Goal: Contribute content: Add original content to the website for others to see

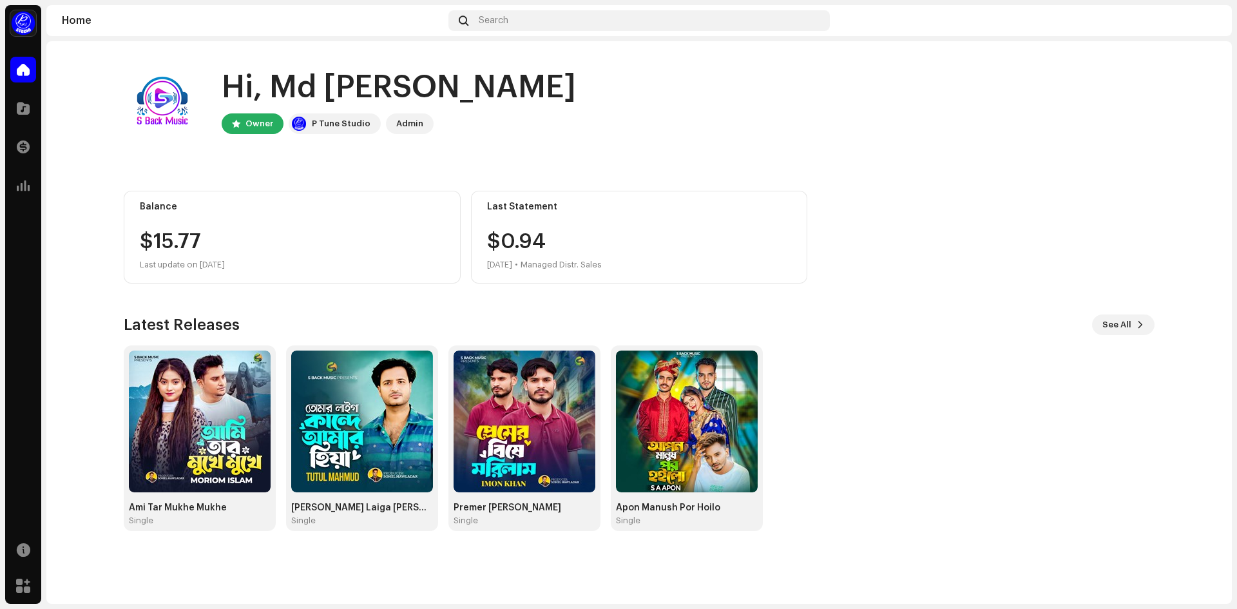
click at [222, 223] on div "Balance $15.77 Last update on [DATE]" at bounding box center [292, 237] width 337 height 93
click at [225, 227] on div "Balance $15.77 Last update on [DATE]" at bounding box center [292, 237] width 337 height 93
click at [351, 126] on div "P Tune Studio" at bounding box center [341, 123] width 59 height 15
click at [1122, 327] on span "See All" at bounding box center [1116, 325] width 29 height 26
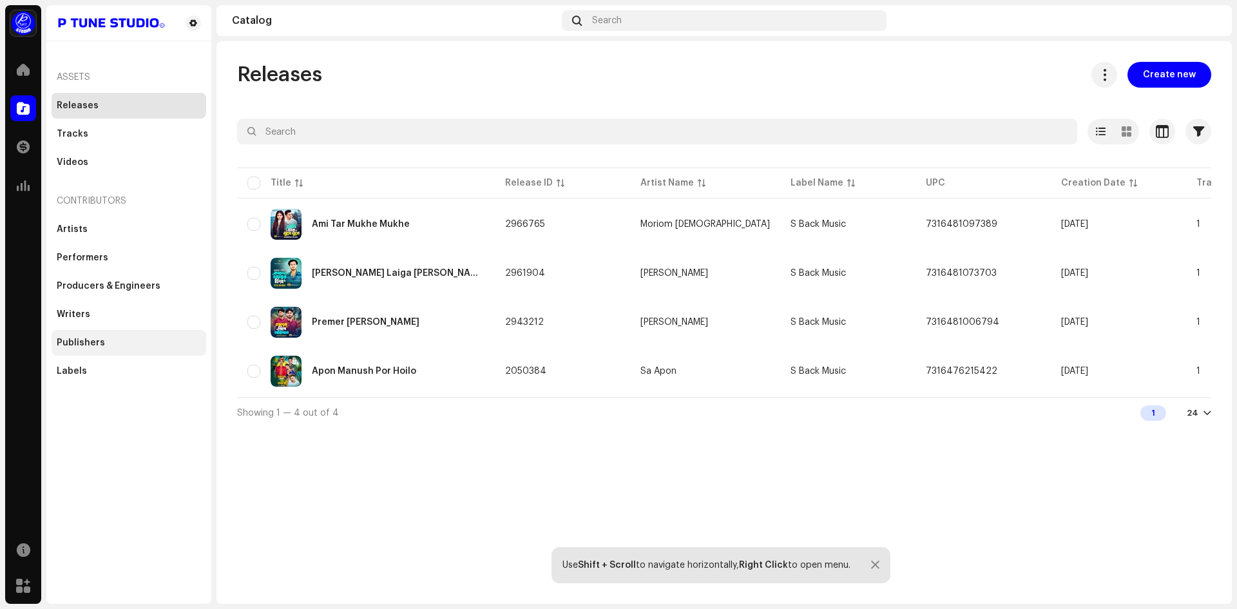
click at [100, 346] on div "Publishers" at bounding box center [81, 342] width 48 height 10
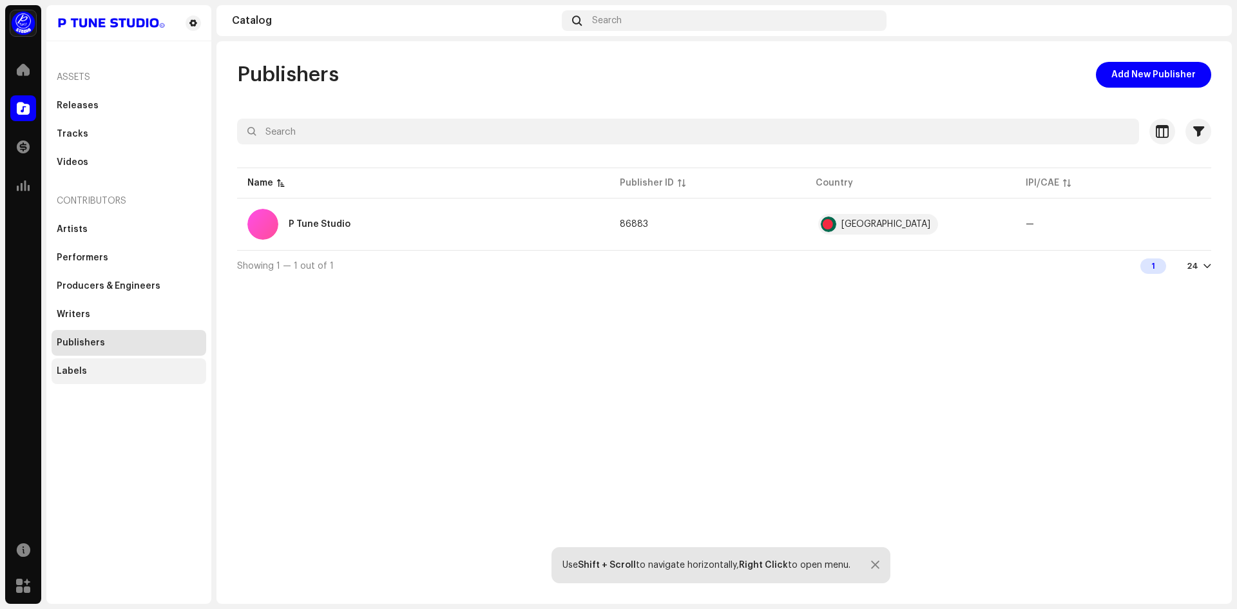
click at [98, 359] on div "Labels" at bounding box center [129, 371] width 155 height 26
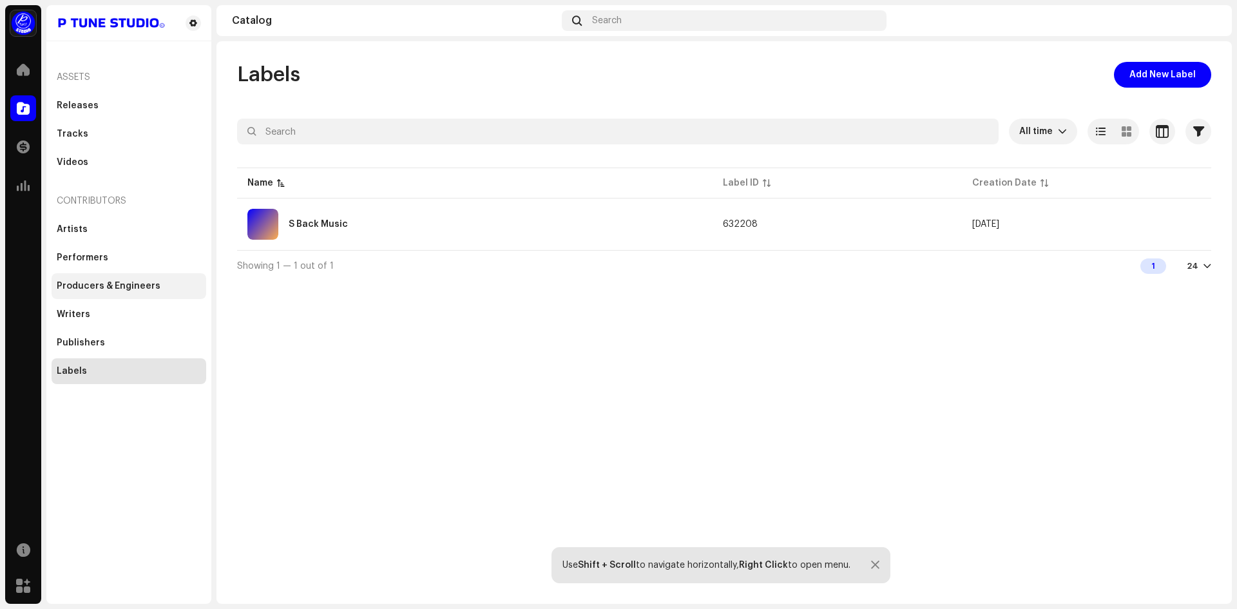
click at [132, 290] on div "Producers & Engineers" at bounding box center [109, 286] width 104 height 10
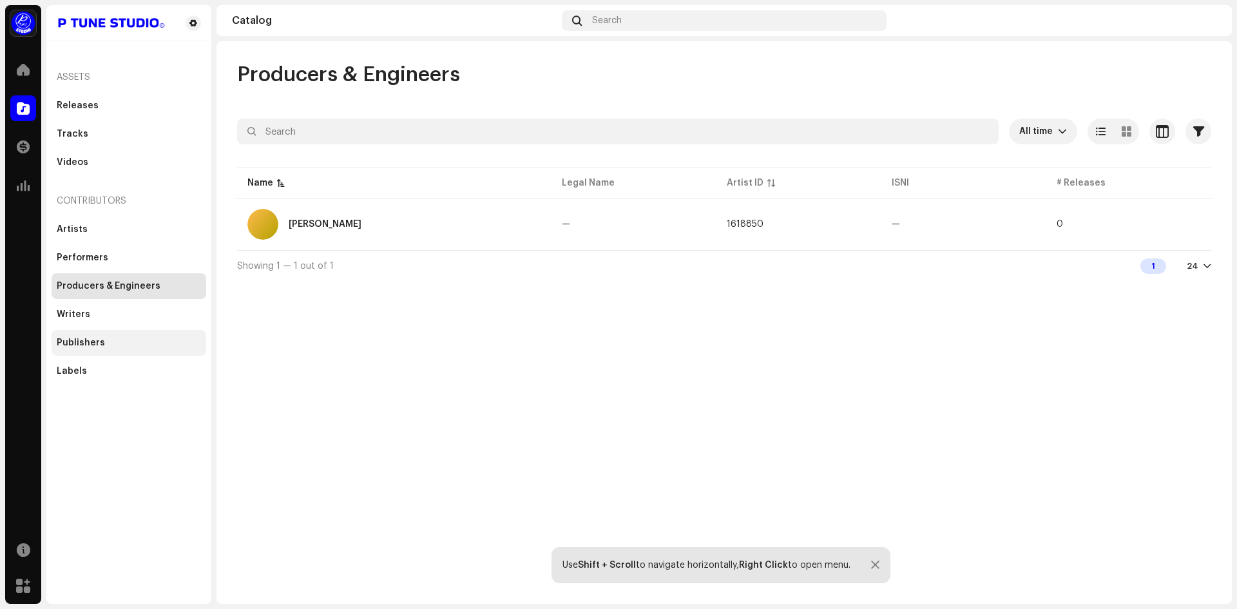
click at [85, 332] on div "Publishers" at bounding box center [129, 343] width 155 height 26
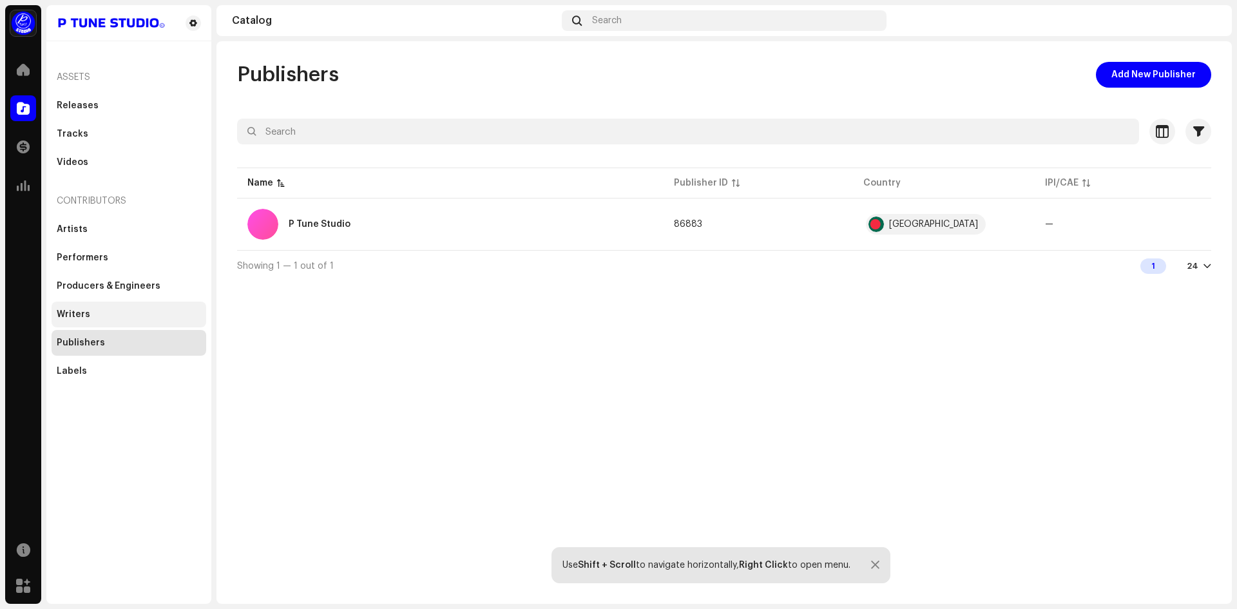
click at [95, 315] on div "Writers" at bounding box center [129, 314] width 144 height 10
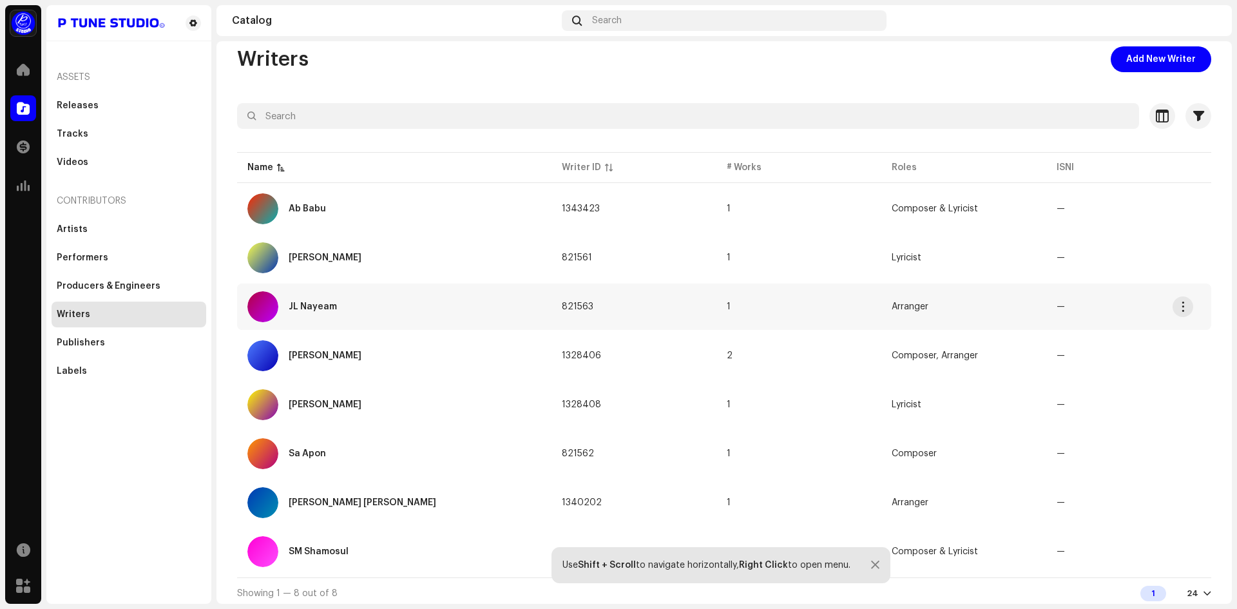
scroll to position [20, 0]
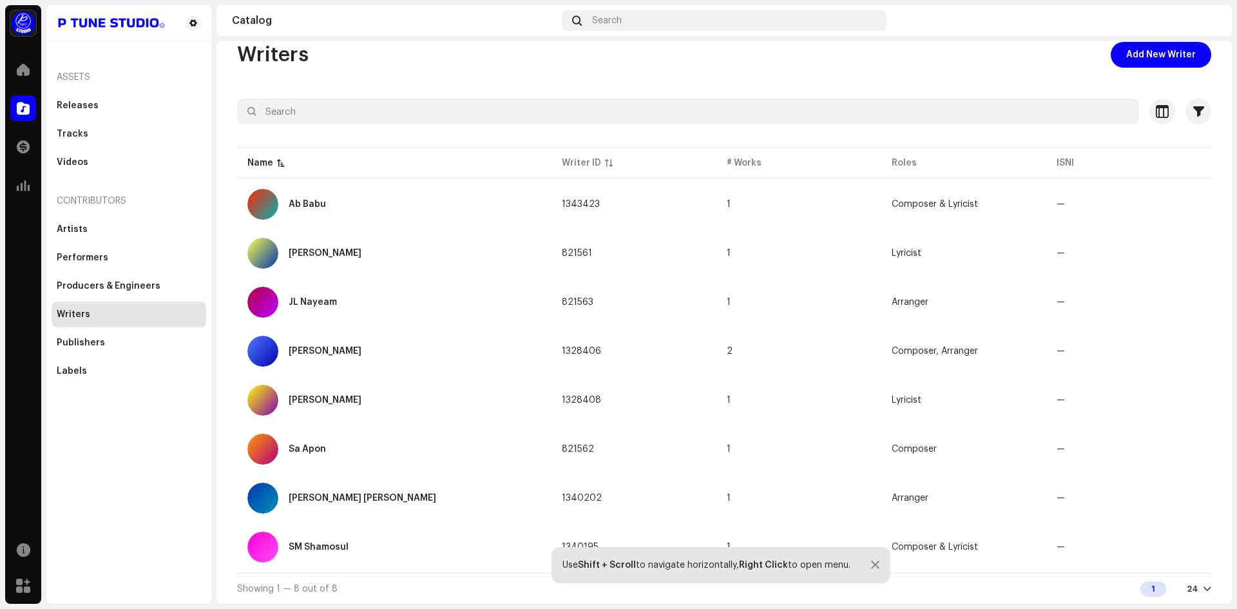
click at [73, 357] on div "Artists Performers Producers & Engineers Writers Publishers Labels" at bounding box center [129, 299] width 155 height 167
click at [95, 346] on div "Publishers" at bounding box center [81, 342] width 48 height 10
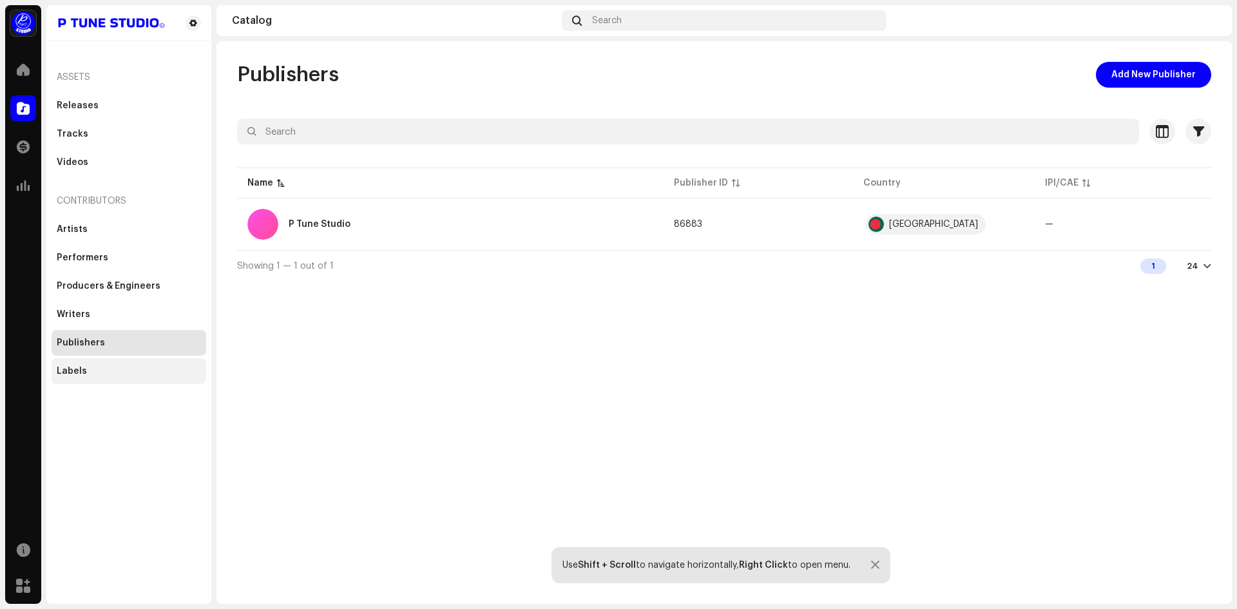
click at [84, 372] on div "Labels" at bounding box center [72, 371] width 30 height 10
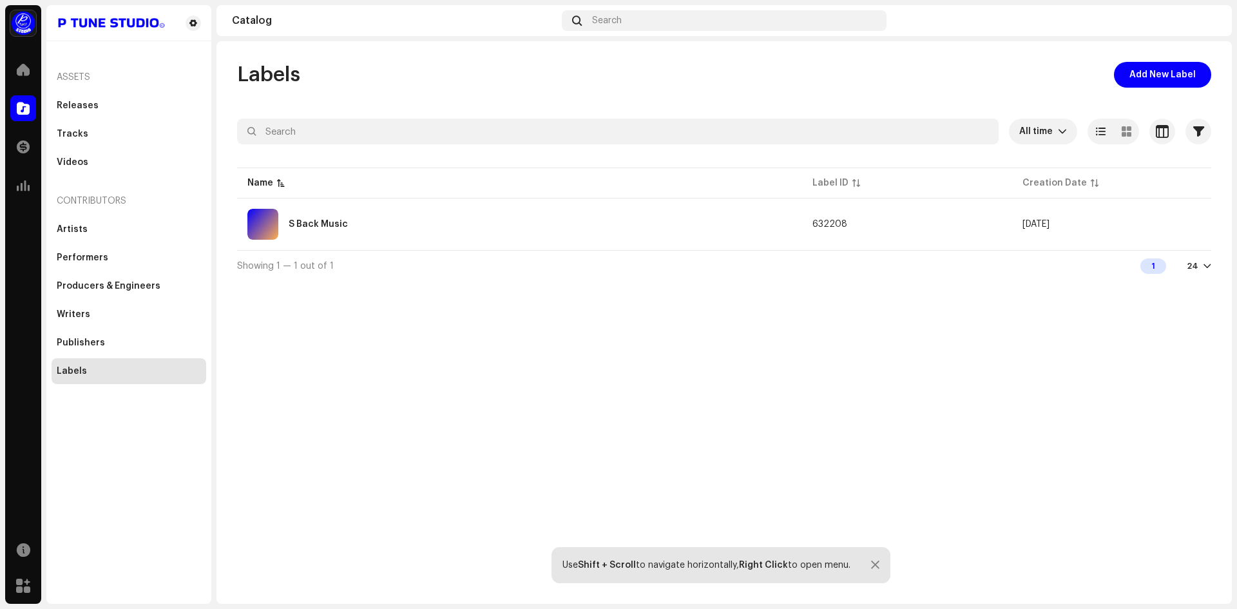
click at [773, 552] on div "Use Shift + Scroll to navigate horizontally, Right Click to open menu." at bounding box center [720, 565] width 339 height 36
click at [771, 552] on div "Use Shift + Scroll to navigate horizontally, Right Click to open menu." at bounding box center [720, 565] width 339 height 36
click at [1153, 270] on div "1" at bounding box center [1153, 265] width 26 height 15
click at [1199, 130] on span "button" at bounding box center [1198, 131] width 11 height 10
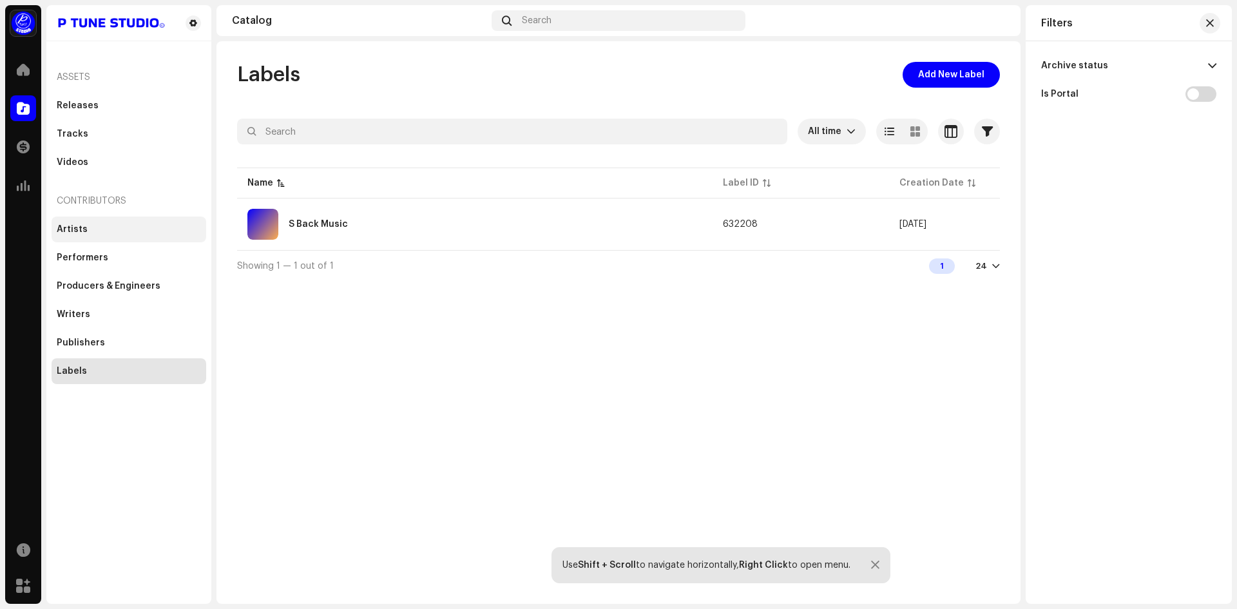
click at [81, 240] on div "Artists" at bounding box center [129, 229] width 155 height 26
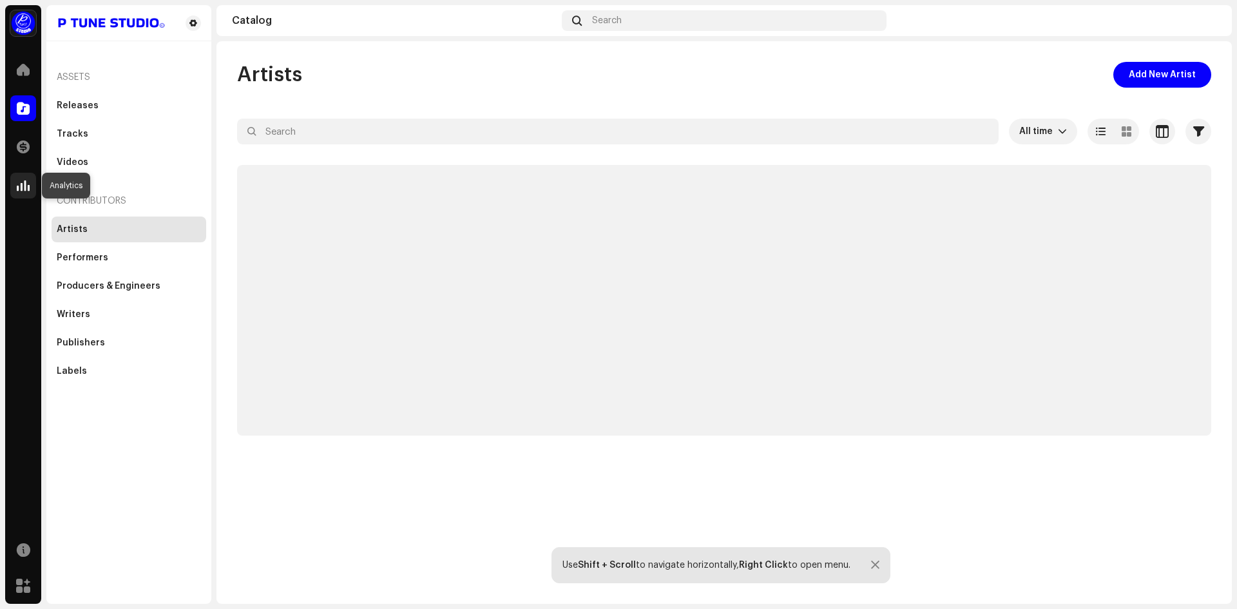
click at [18, 189] on span at bounding box center [23, 185] width 13 height 10
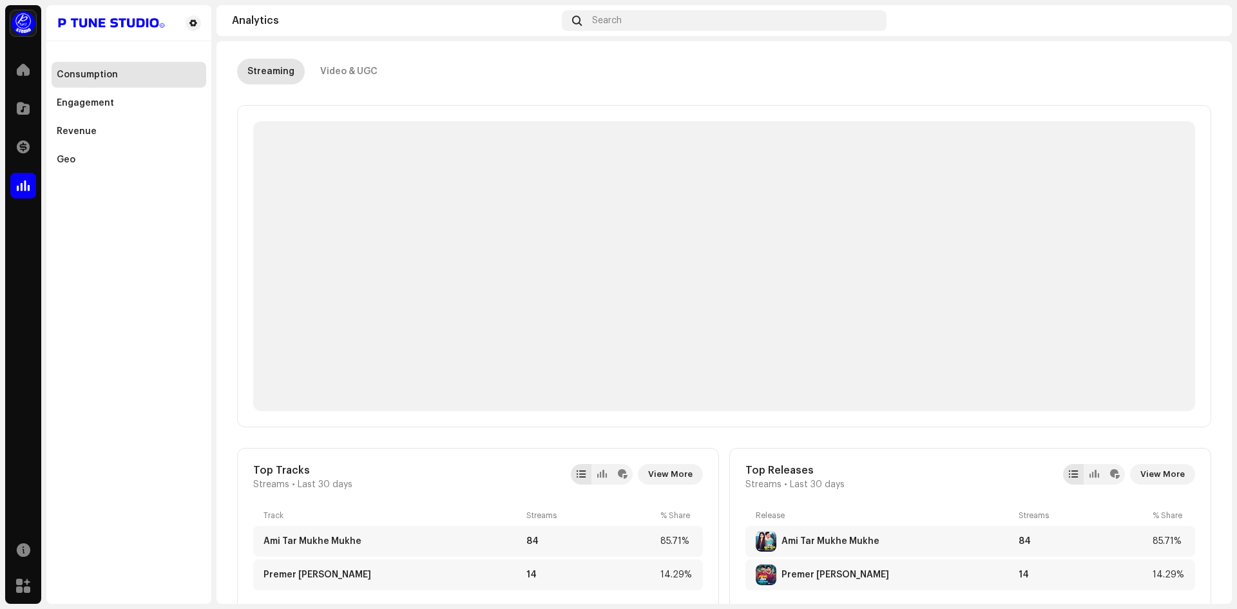
scroll to position [322, 0]
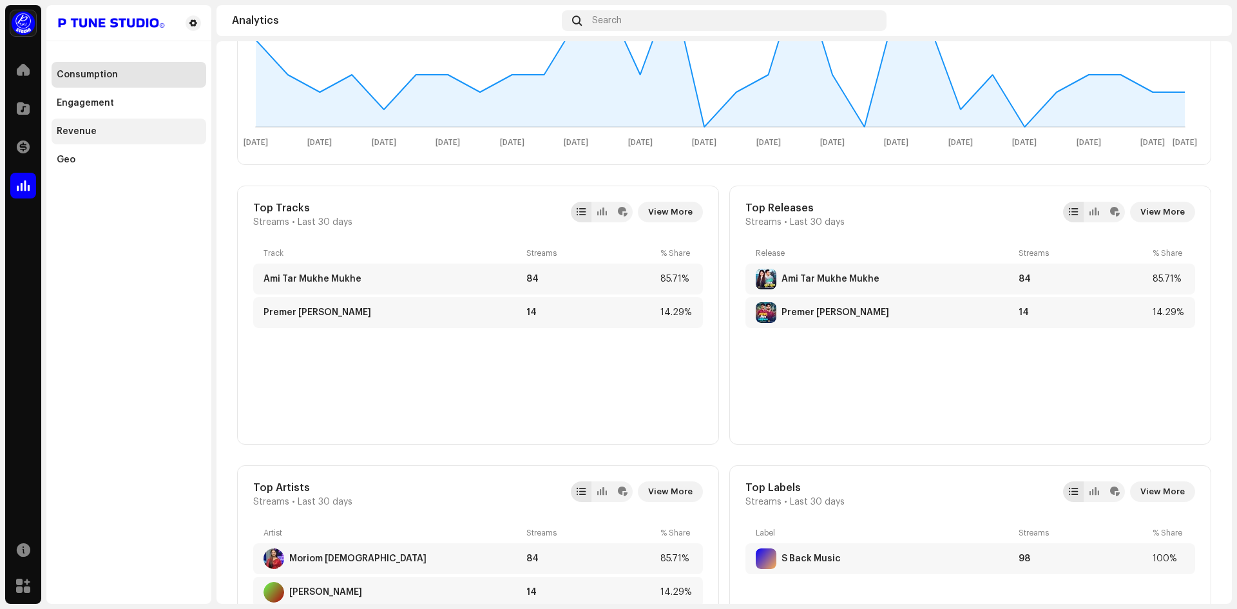
click at [56, 128] on div "Revenue" at bounding box center [129, 132] width 155 height 26
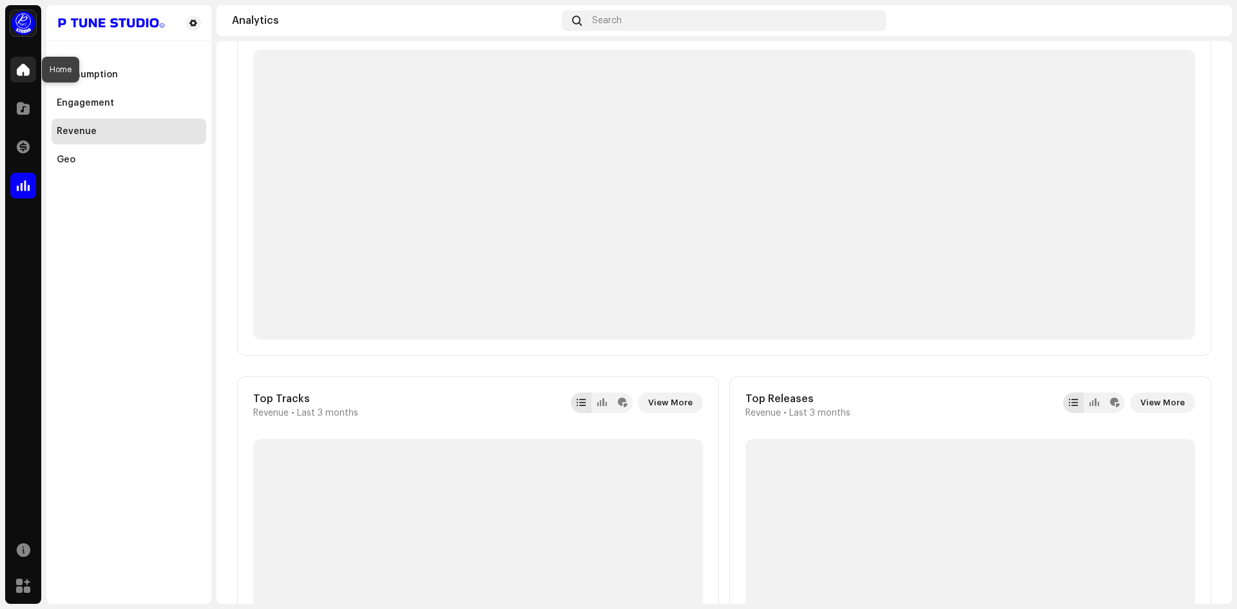
scroll to position [36, 0]
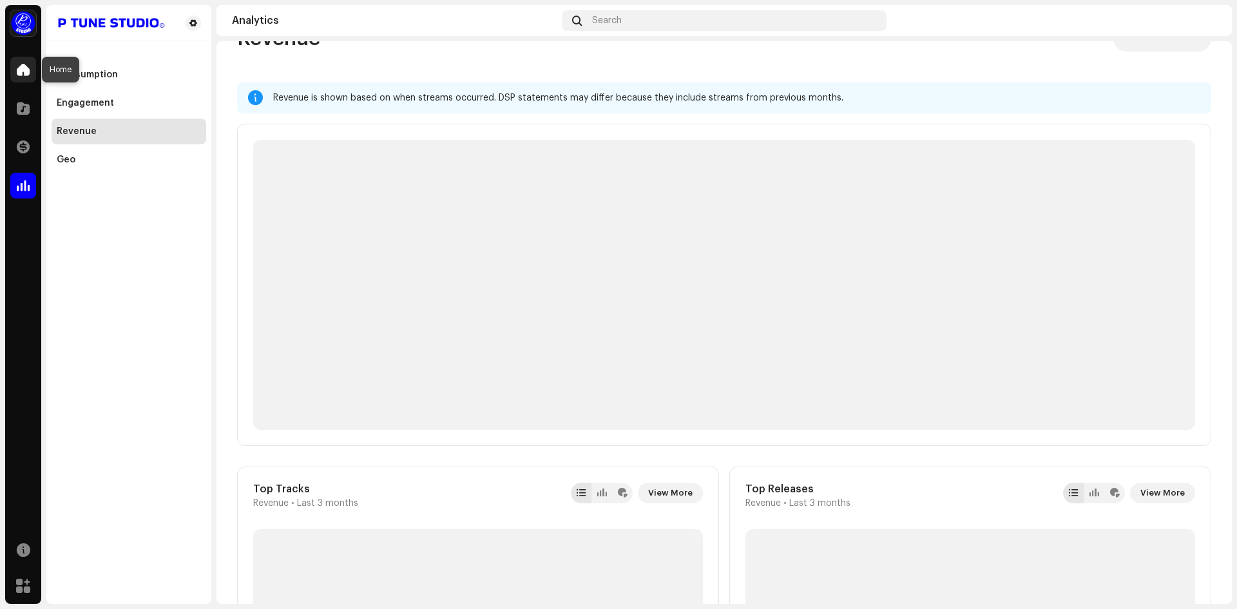
click at [26, 70] on span at bounding box center [23, 69] width 13 height 10
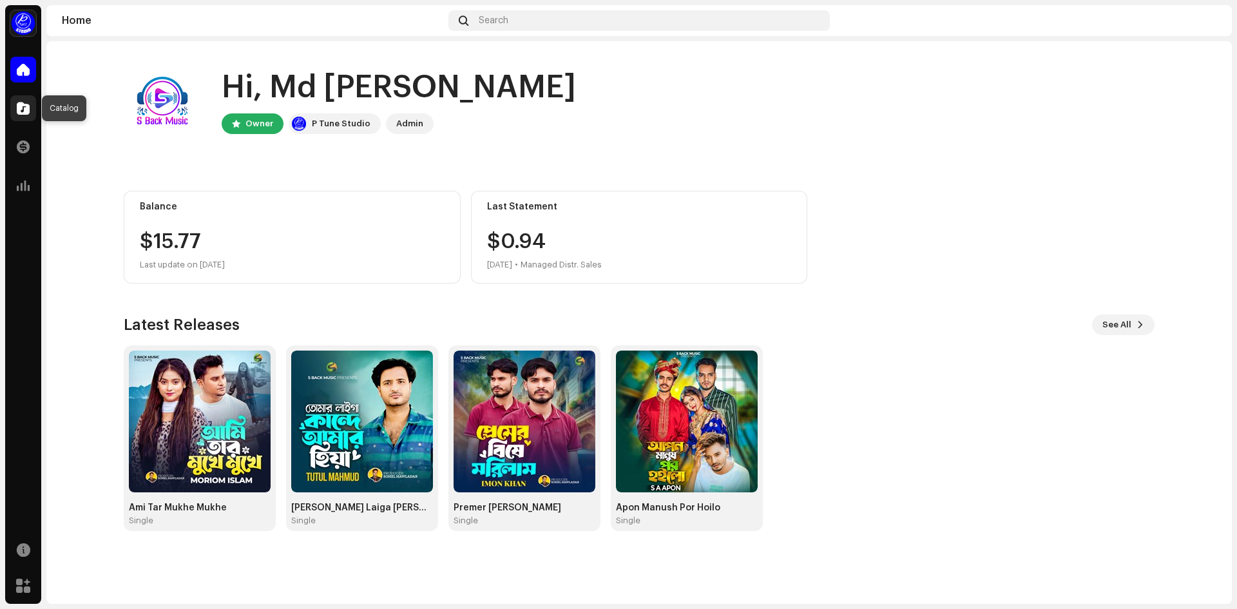
click at [26, 113] on span at bounding box center [23, 108] width 13 height 10
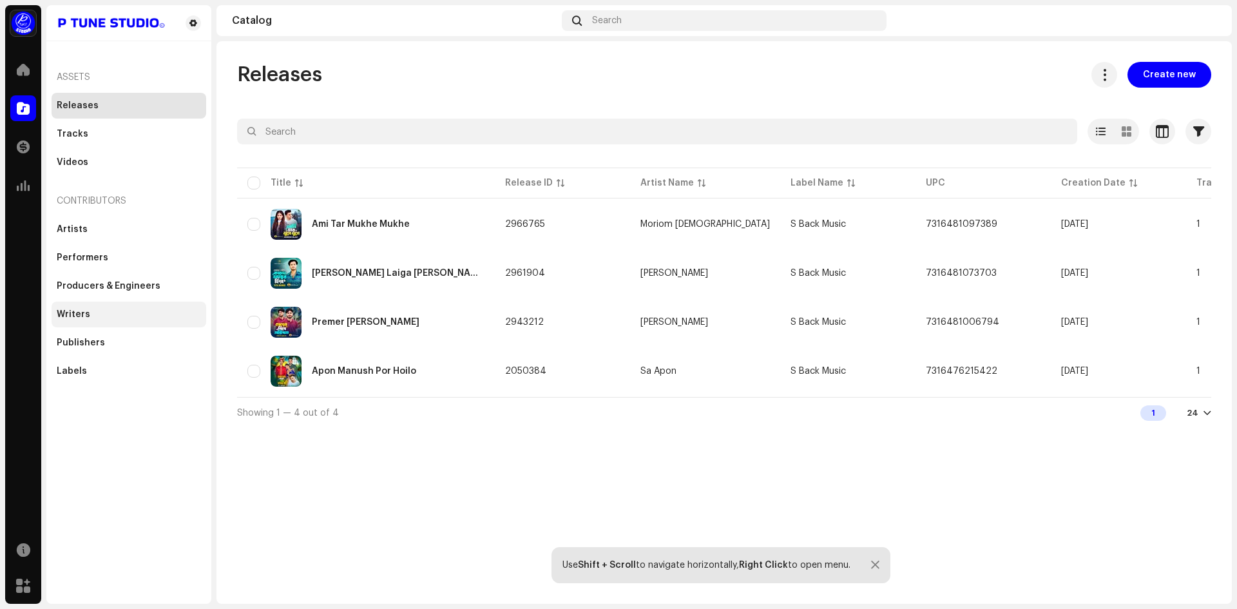
click at [103, 315] on div "Writers" at bounding box center [129, 314] width 144 height 10
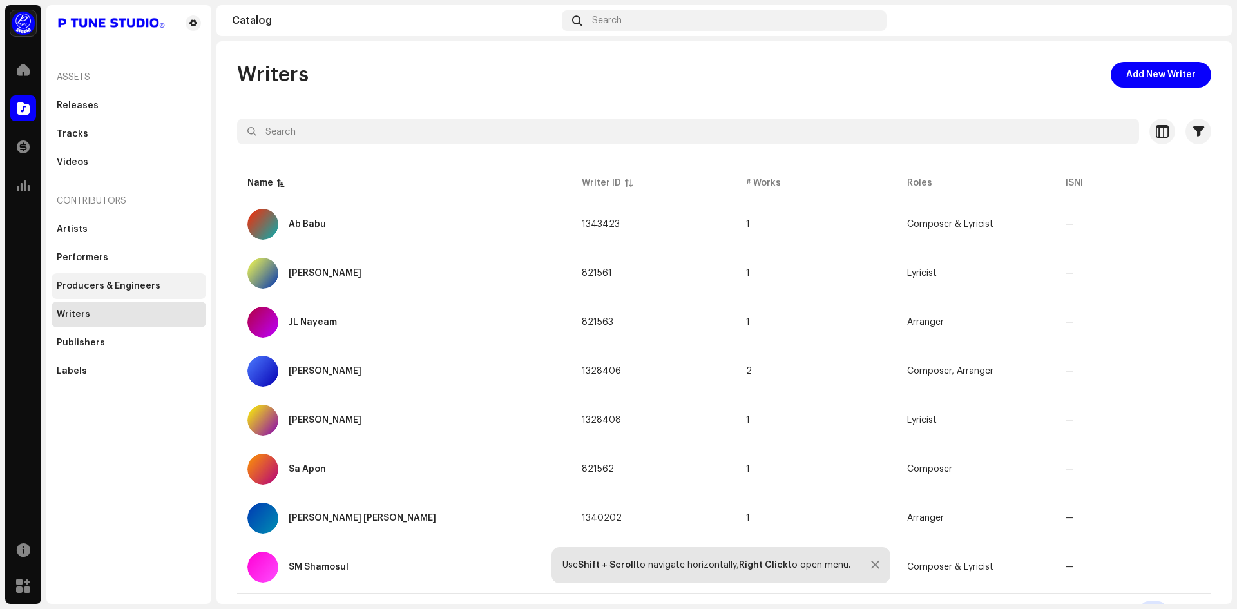
click at [105, 283] on div "Producers & Engineers" at bounding box center [109, 286] width 104 height 10
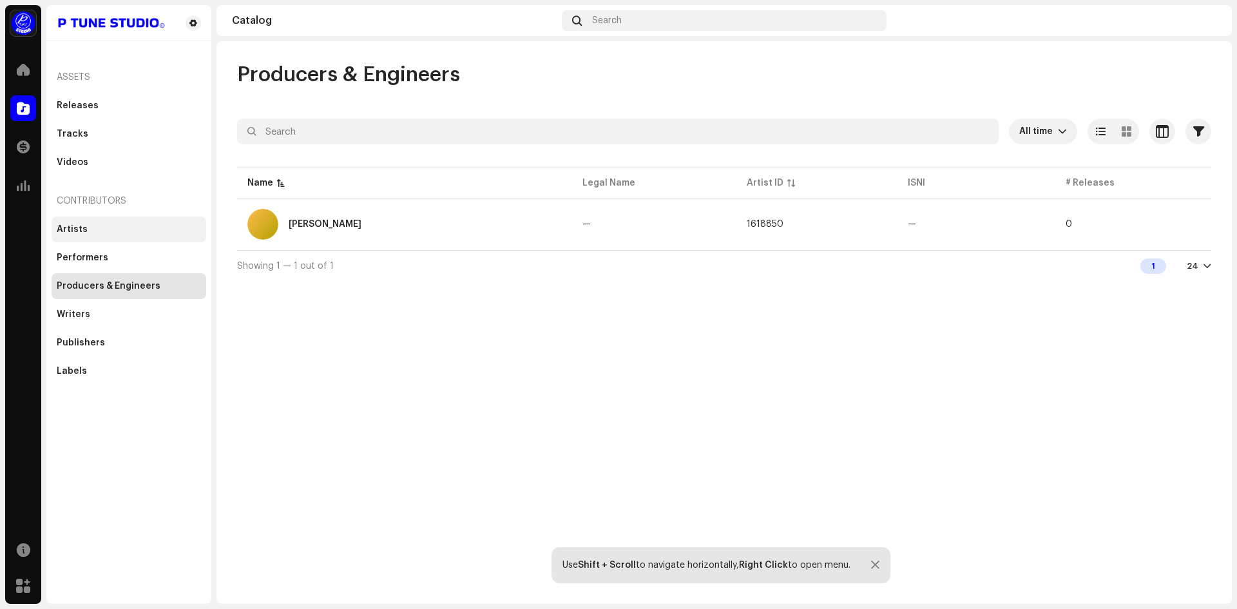
click at [97, 242] on div "Artists" at bounding box center [129, 229] width 155 height 26
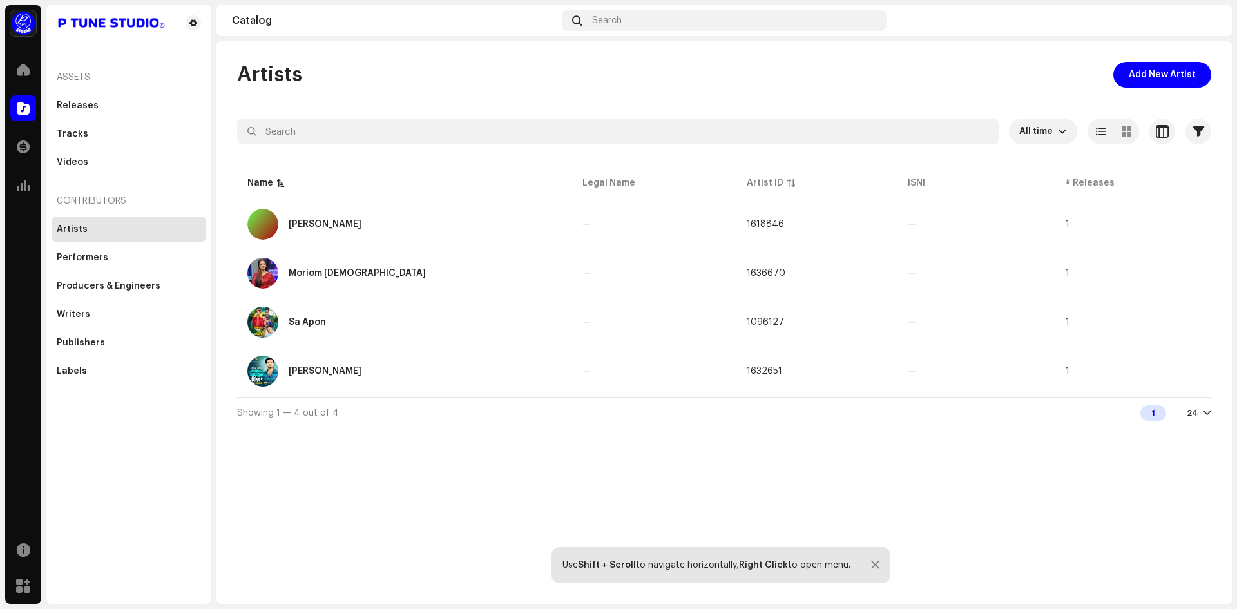
click at [97, 215] on div "Contributors" at bounding box center [129, 200] width 155 height 31
click at [1149, 64] on span "Add New Artist" at bounding box center [1161, 75] width 67 height 26
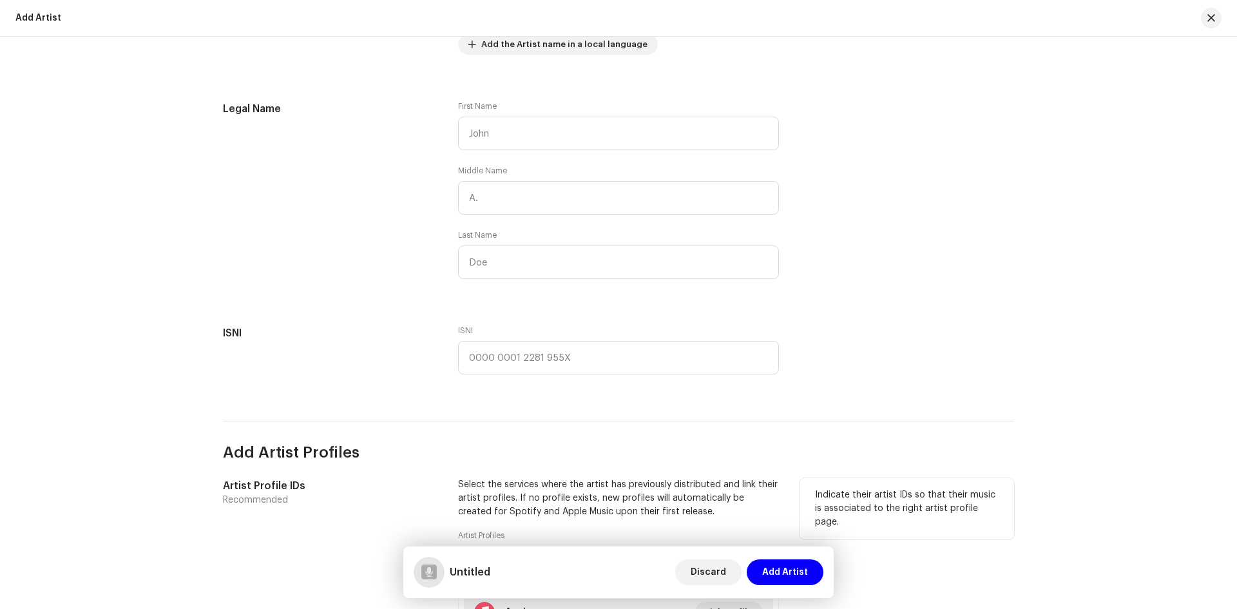
scroll to position [386, 0]
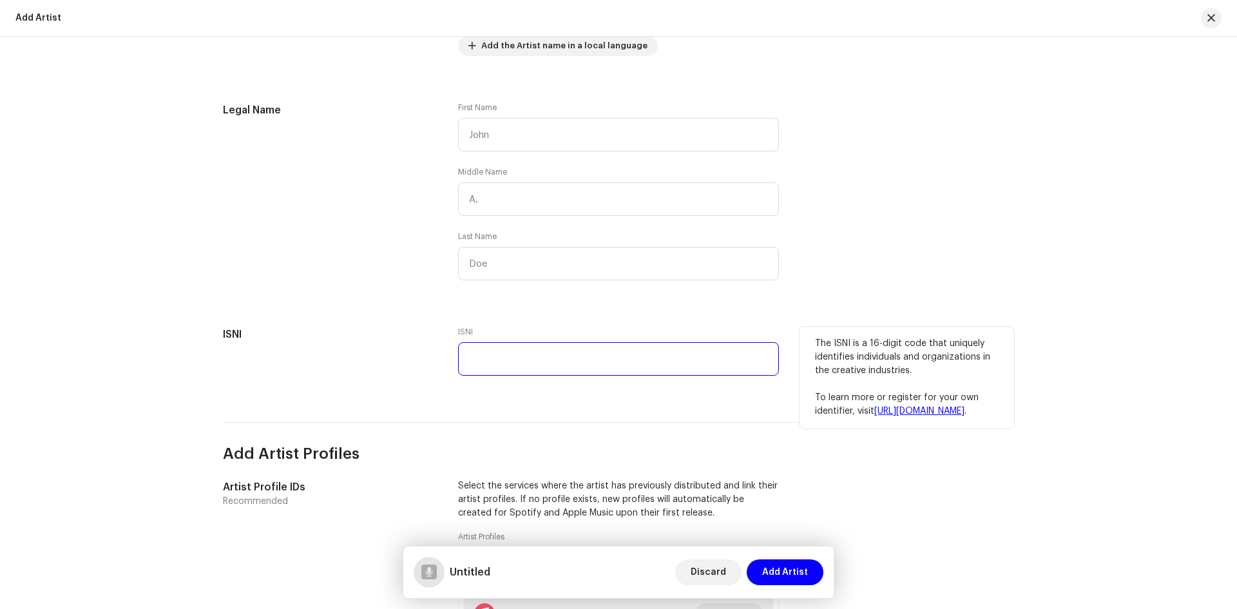
click at [499, 355] on input "text" at bounding box center [618, 358] width 321 height 33
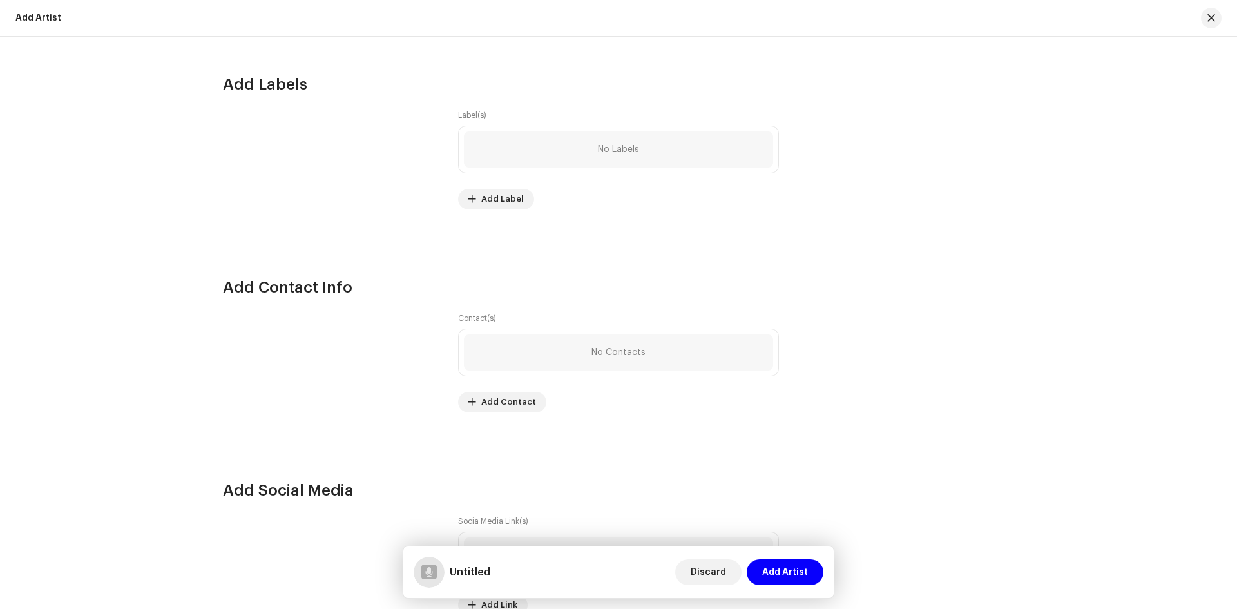
scroll to position [1417, 0]
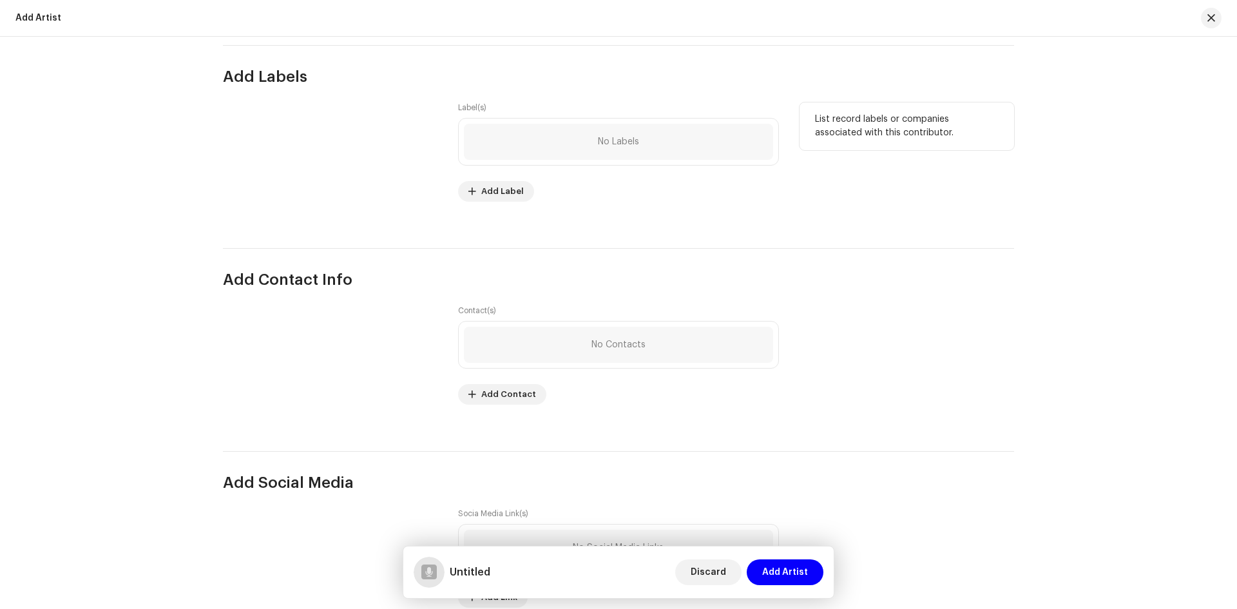
click at [565, 144] on div "No Labels" at bounding box center [618, 142] width 309 height 36
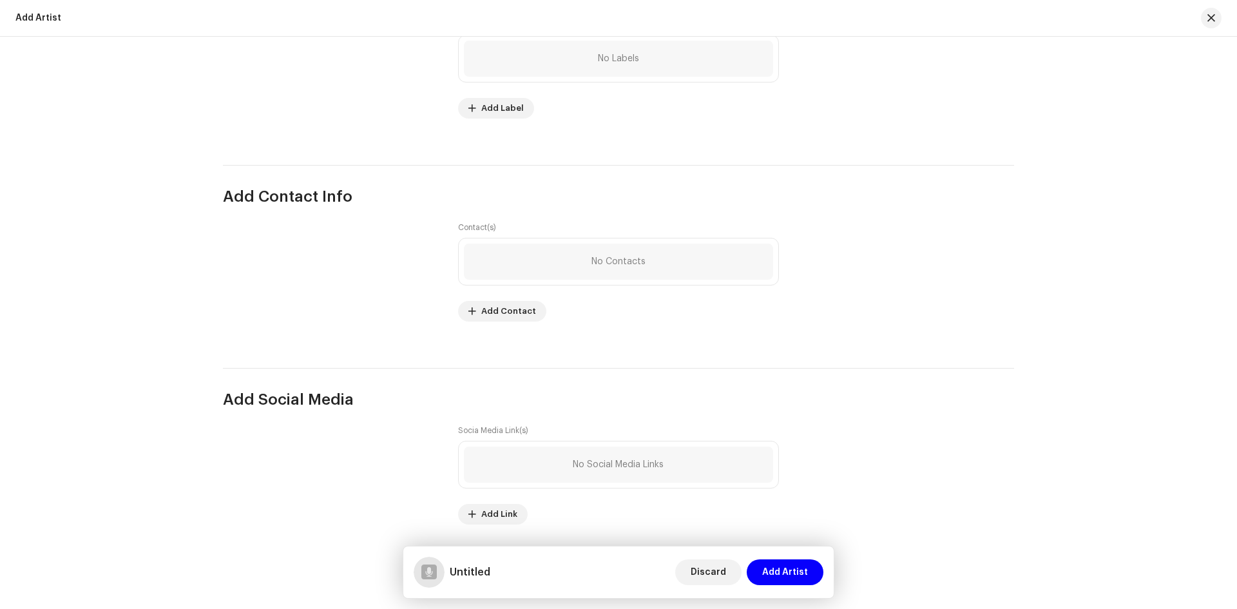
scroll to position [1508, 0]
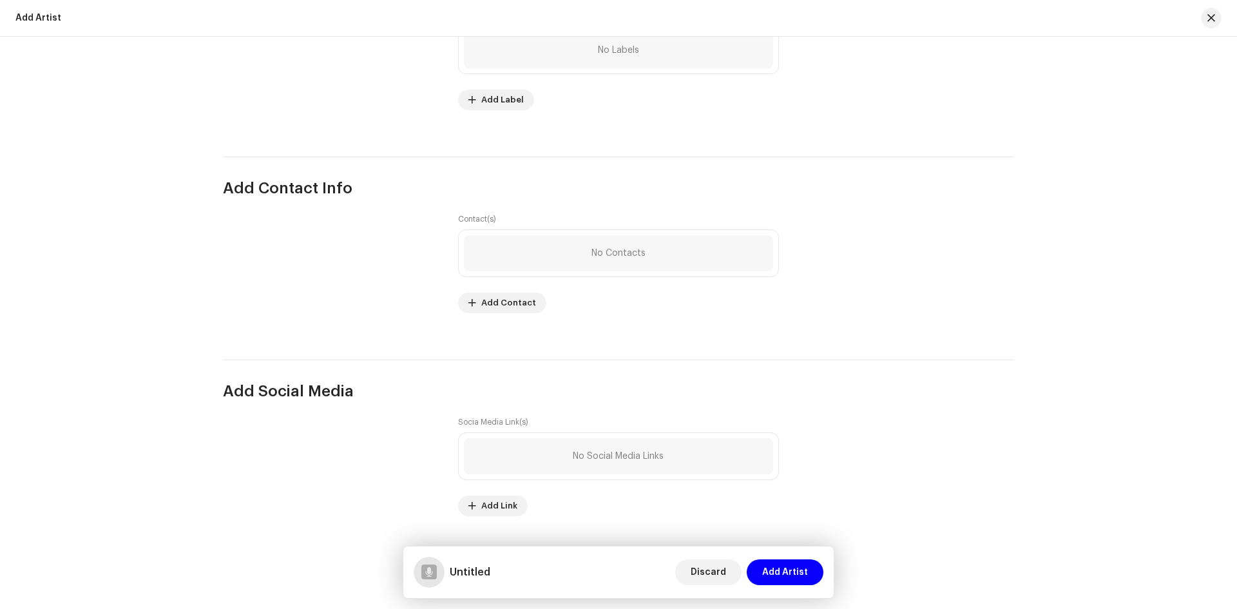
click at [598, 458] on span "No Social Media Links" at bounding box center [618, 456] width 91 height 10
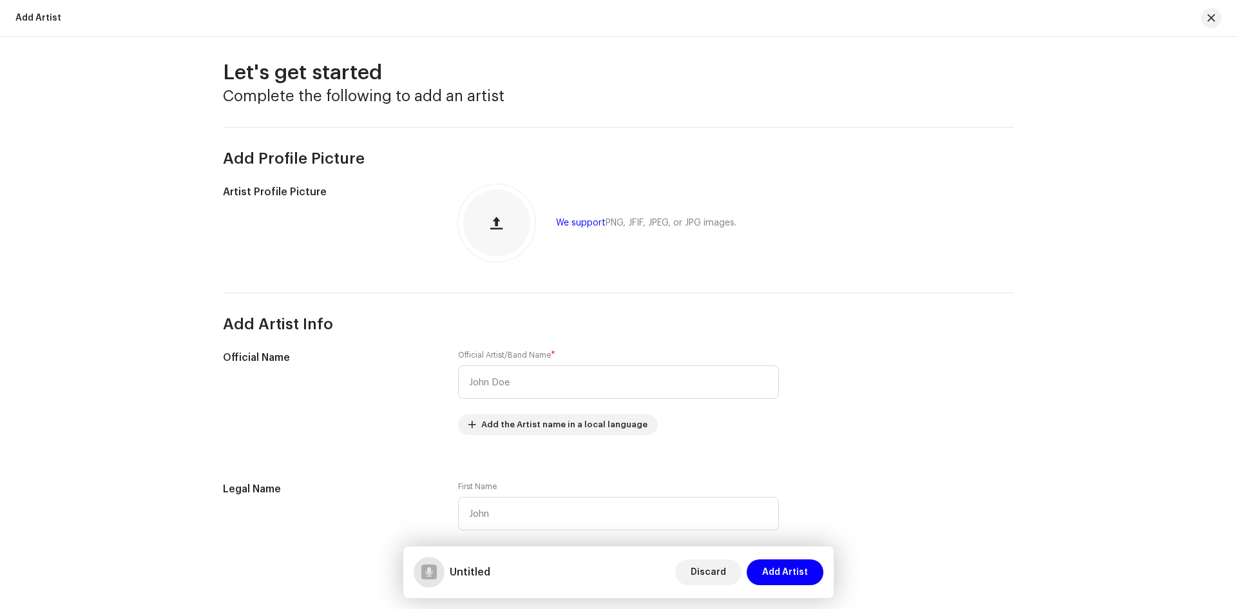
scroll to position [0, 0]
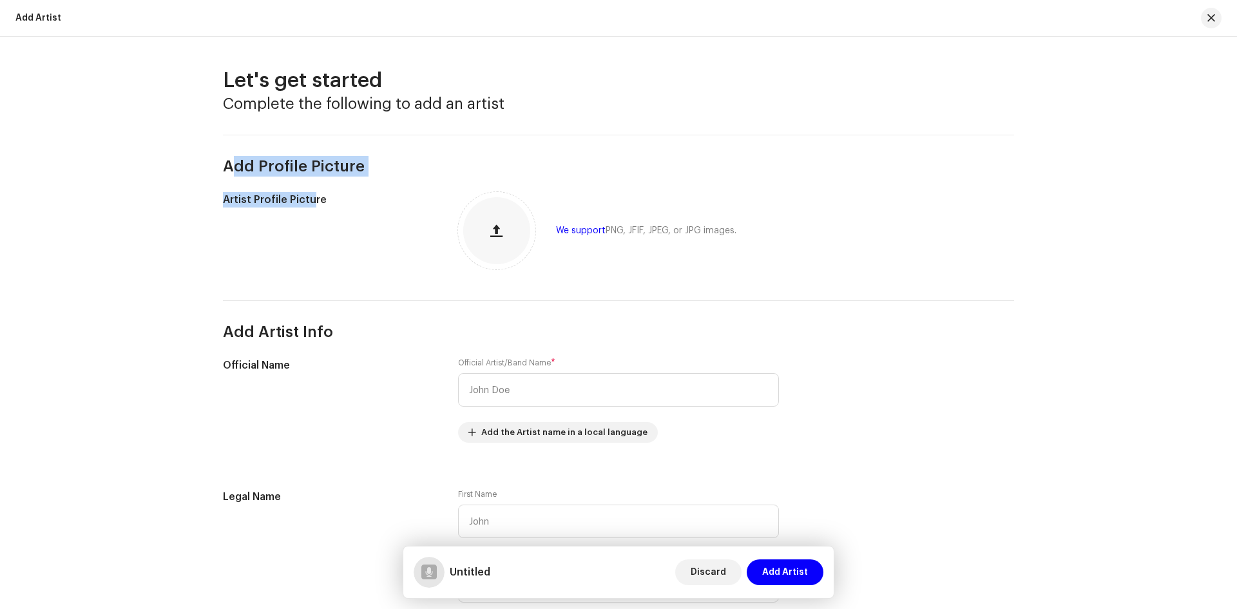
drag, startPoint x: 218, startPoint y: 154, endPoint x: 308, endPoint y: 216, distance: 109.3
click at [318, 308] on div "Add Artist Info" at bounding box center [618, 321] width 791 height 42
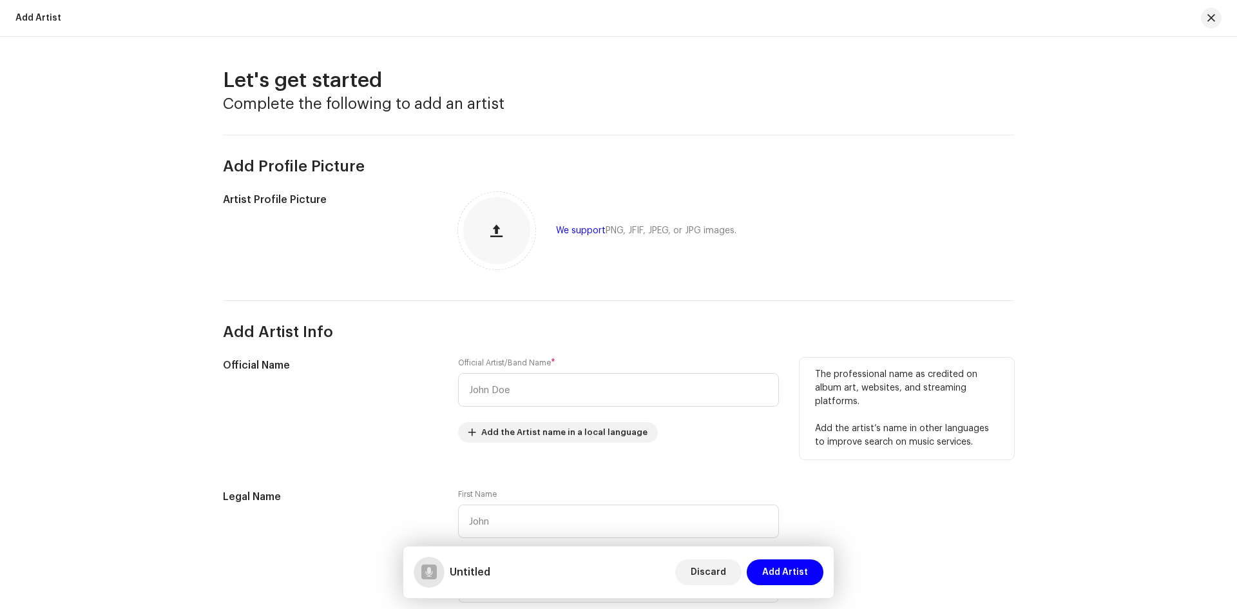
click at [322, 357] on h5 "Official Name" at bounding box center [330, 364] width 214 height 15
click at [479, 398] on input "text" at bounding box center [618, 389] width 321 height 33
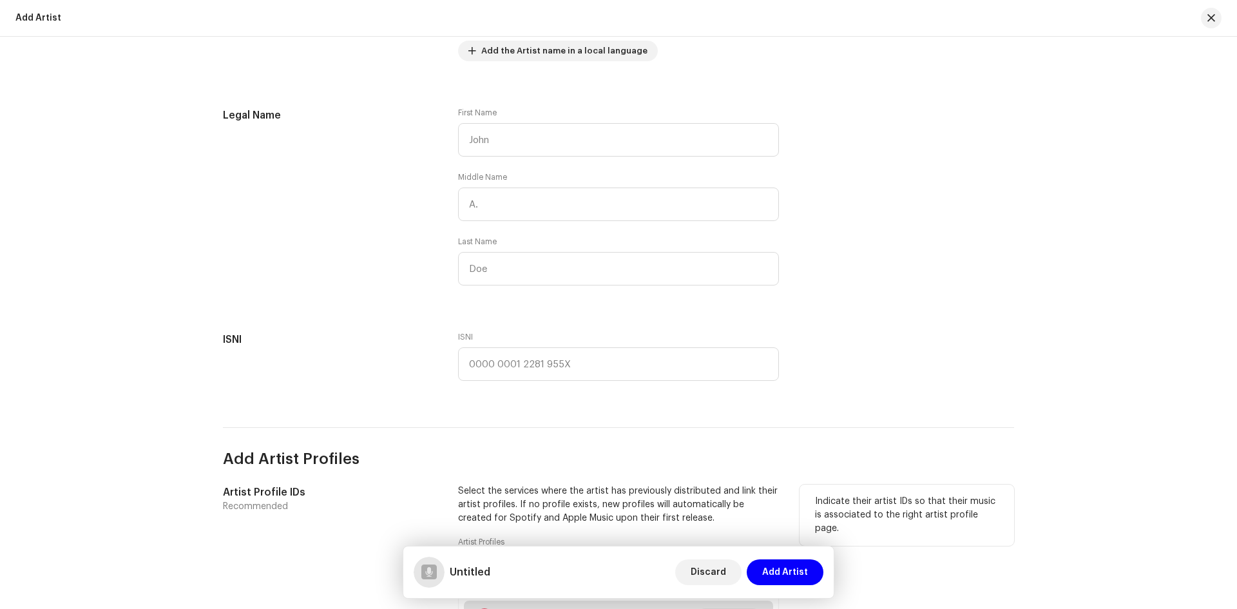
scroll to position [386, 0]
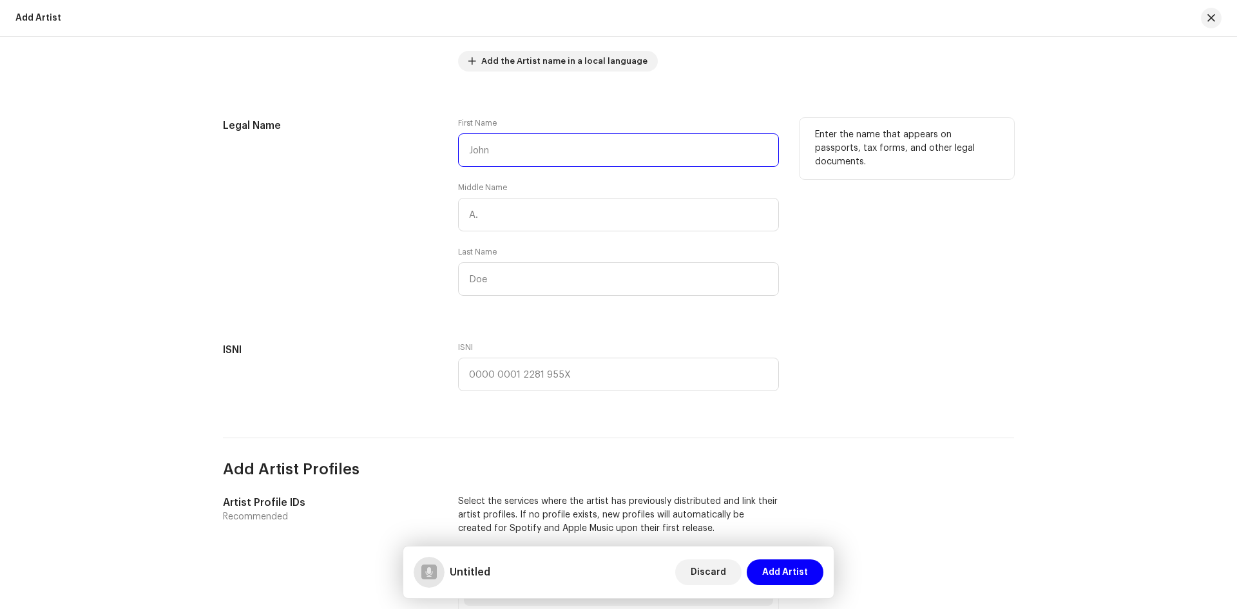
click at [501, 148] on input "text" at bounding box center [618, 149] width 321 height 33
